Goal: Communication & Community: Participate in discussion

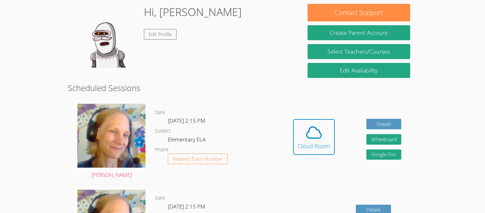
scroll to position [89, 0]
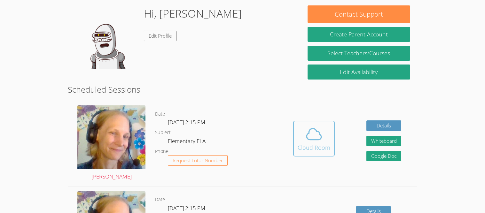
click at [311, 146] on div "Cloud Room" at bounding box center [313, 147] width 33 height 9
click at [313, 136] on icon at bounding box center [314, 134] width 18 height 18
click at [323, 146] on div "Cloud Room" at bounding box center [313, 147] width 33 height 9
click at [115, 127] on img at bounding box center [111, 137] width 68 height 64
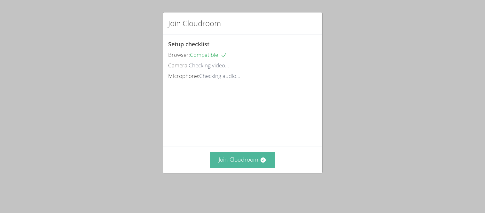
click at [245, 163] on button "Join Cloudroom" at bounding box center [242, 160] width 65 height 16
click at [243, 168] on button "Join Cloudroom" at bounding box center [242, 160] width 65 height 16
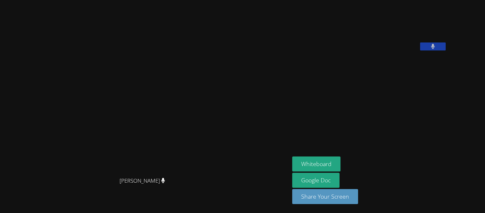
click at [78, 3] on div "Marie Steinberg Marie Steinberg" at bounding box center [145, 107] width 284 height 208
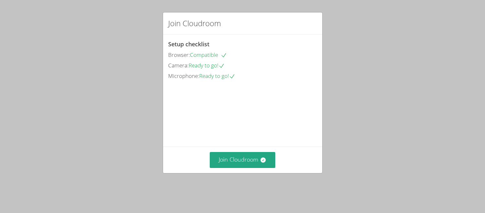
click at [246, 158] on div "Join Cloudroom" at bounding box center [242, 160] width 159 height 26
click at [258, 168] on button "Join Cloudroom" at bounding box center [242, 160] width 65 height 16
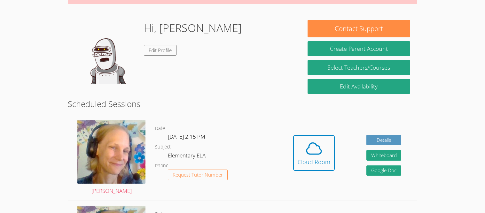
scroll to position [93, 0]
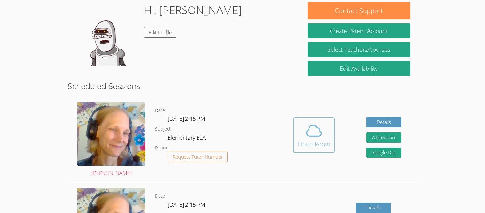
click at [305, 130] on icon at bounding box center [314, 131] width 18 height 18
click at [320, 127] on icon at bounding box center [314, 131] width 18 height 18
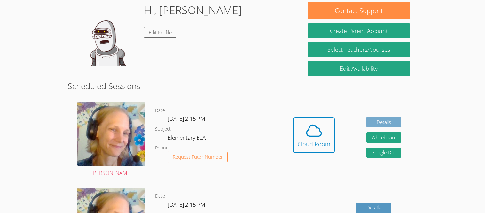
click at [384, 124] on link "Details" at bounding box center [383, 122] width 35 height 11
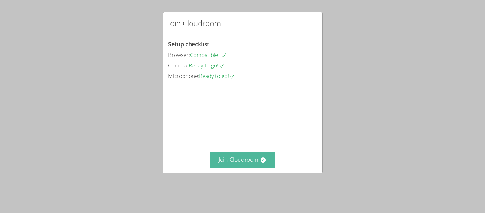
click at [229, 168] on button "Join Cloudroom" at bounding box center [242, 160] width 65 height 16
click at [244, 167] on button "Join Cloudroom" at bounding box center [242, 160] width 65 height 16
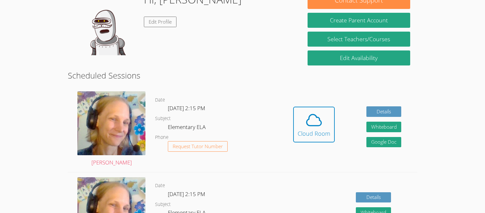
scroll to position [103, 0]
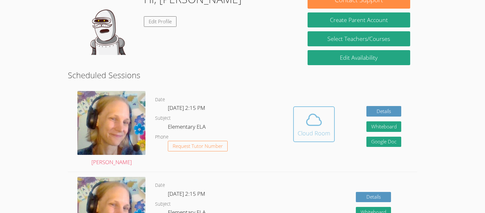
click at [312, 127] on icon at bounding box center [314, 120] width 18 height 18
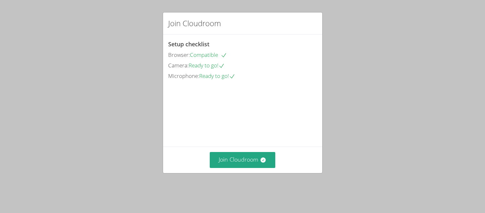
click at [234, 77] on icon at bounding box center [232, 76] width 4 height 4
click at [256, 168] on button "Join Cloudroom" at bounding box center [242, 160] width 65 height 16
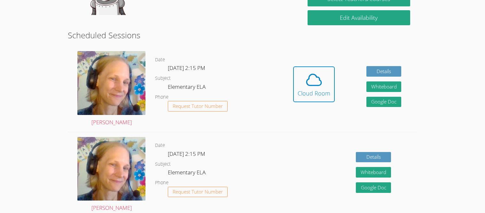
scroll to position [145, 0]
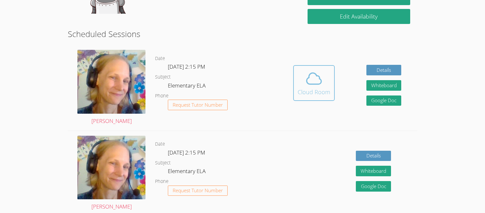
click at [317, 79] on icon at bounding box center [314, 79] width 18 height 18
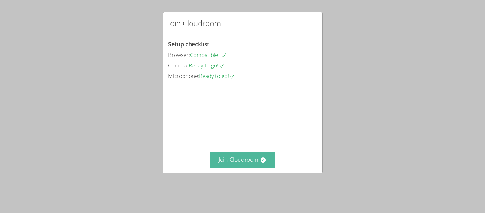
click at [251, 166] on button "Join Cloudroom" at bounding box center [242, 160] width 65 height 16
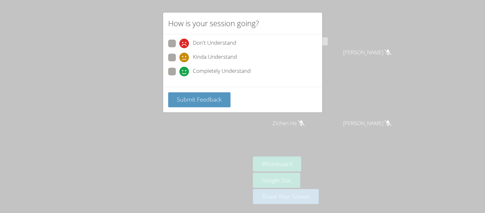
click at [179, 76] on span at bounding box center [179, 76] width 0 height 0
click at [179, 68] on input "Completely Understand" at bounding box center [181, 70] width 5 height 5
radio input "true"
click at [179, 92] on button "Submit Feedback" at bounding box center [199, 99] width 63 height 15
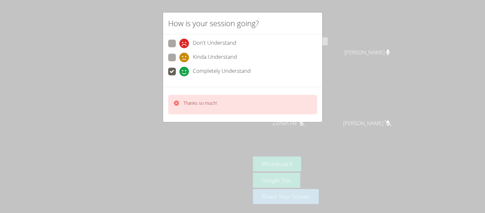
click at [179, 76] on span at bounding box center [179, 76] width 0 height 0
click at [179, 73] on input "Completely Understand" at bounding box center [181, 70] width 5 height 5
click at [173, 109] on video at bounding box center [125, 94] width 96 height 138
